Goal: Check status: Check status

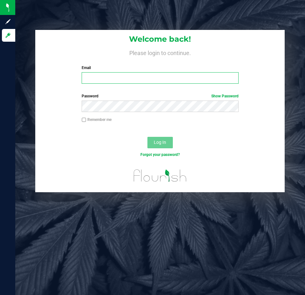
click at [135, 80] on input "Email" at bounding box center [160, 77] width 157 height 11
type input "[EMAIL_ADDRESS][DOMAIN_NAME]"
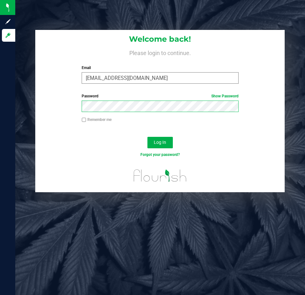
click at [147, 137] on button "Log In" at bounding box center [159, 142] width 25 height 11
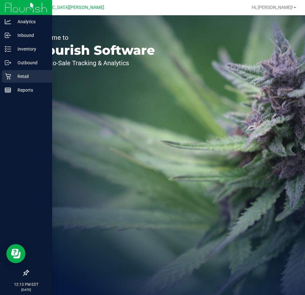
click at [13, 78] on p "Retail" at bounding box center [30, 76] width 38 height 8
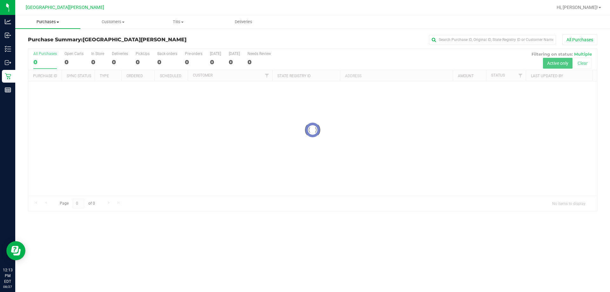
click at [49, 24] on span "Purchases" at bounding box center [47, 22] width 65 height 6
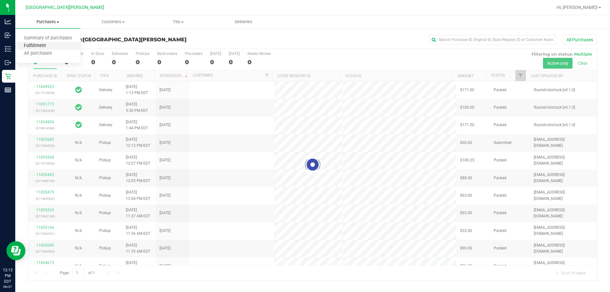
click at [36, 48] on span "Fulfillment" at bounding box center [34, 45] width 39 height 5
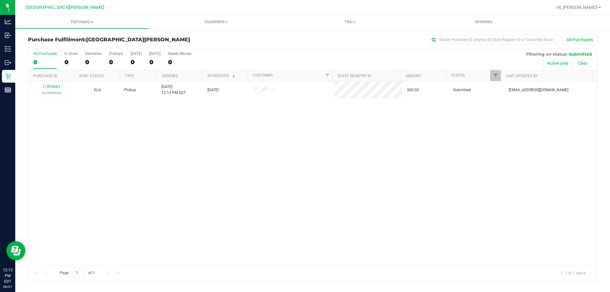
click at [180, 151] on div "11855683 (317465029) N/A Pickup [DATE] 12:13 PM EDT 8/27/2025 $60.00 Submitted …" at bounding box center [312, 173] width 569 height 184
